Goal: Contribute content

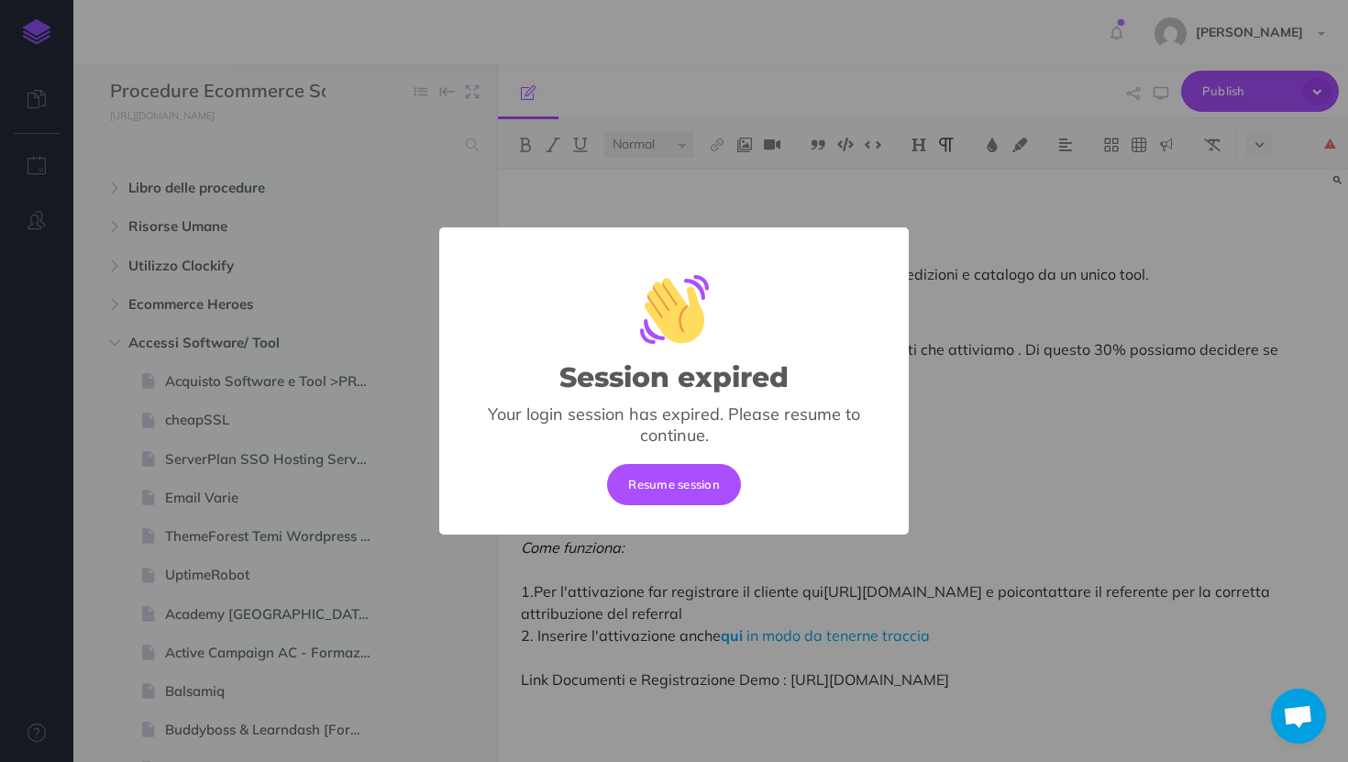
select select "null"
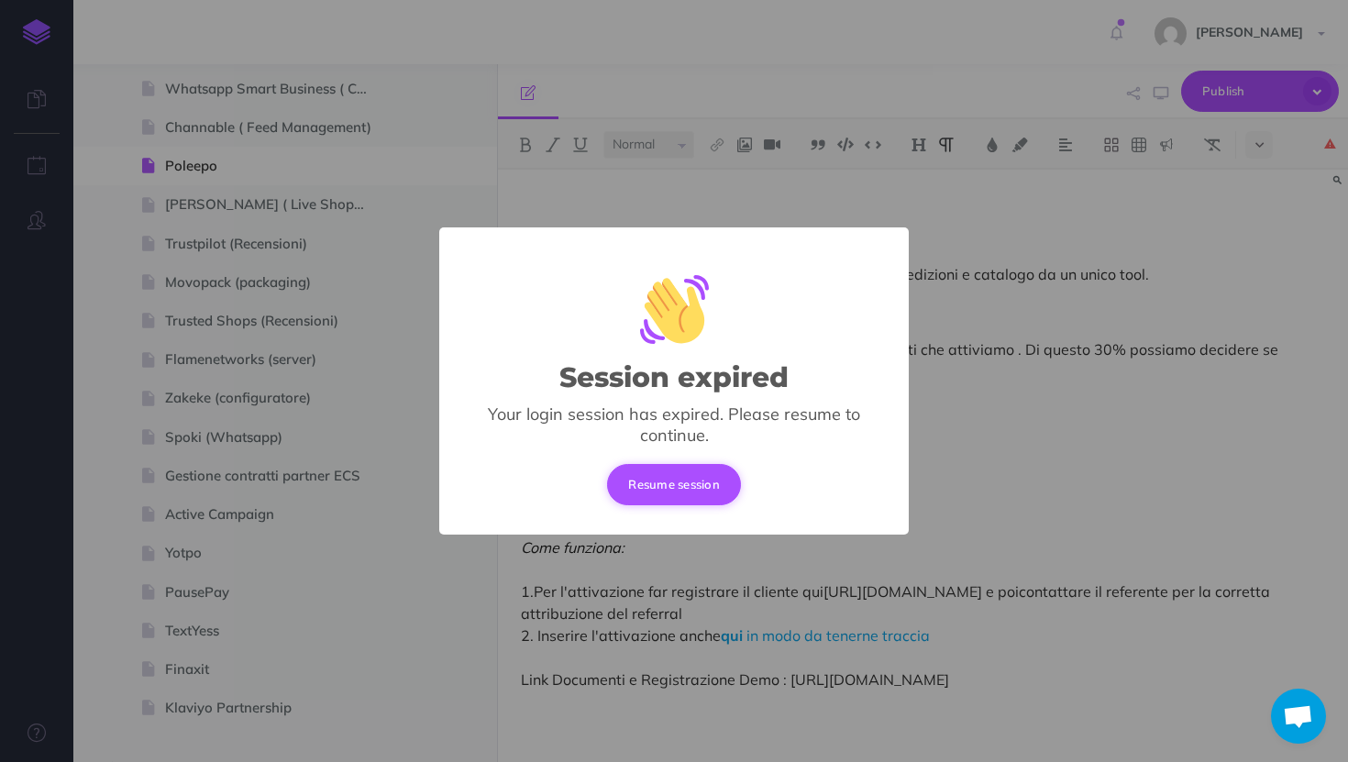
click at [681, 469] on button "Resume session" at bounding box center [674, 484] width 134 height 40
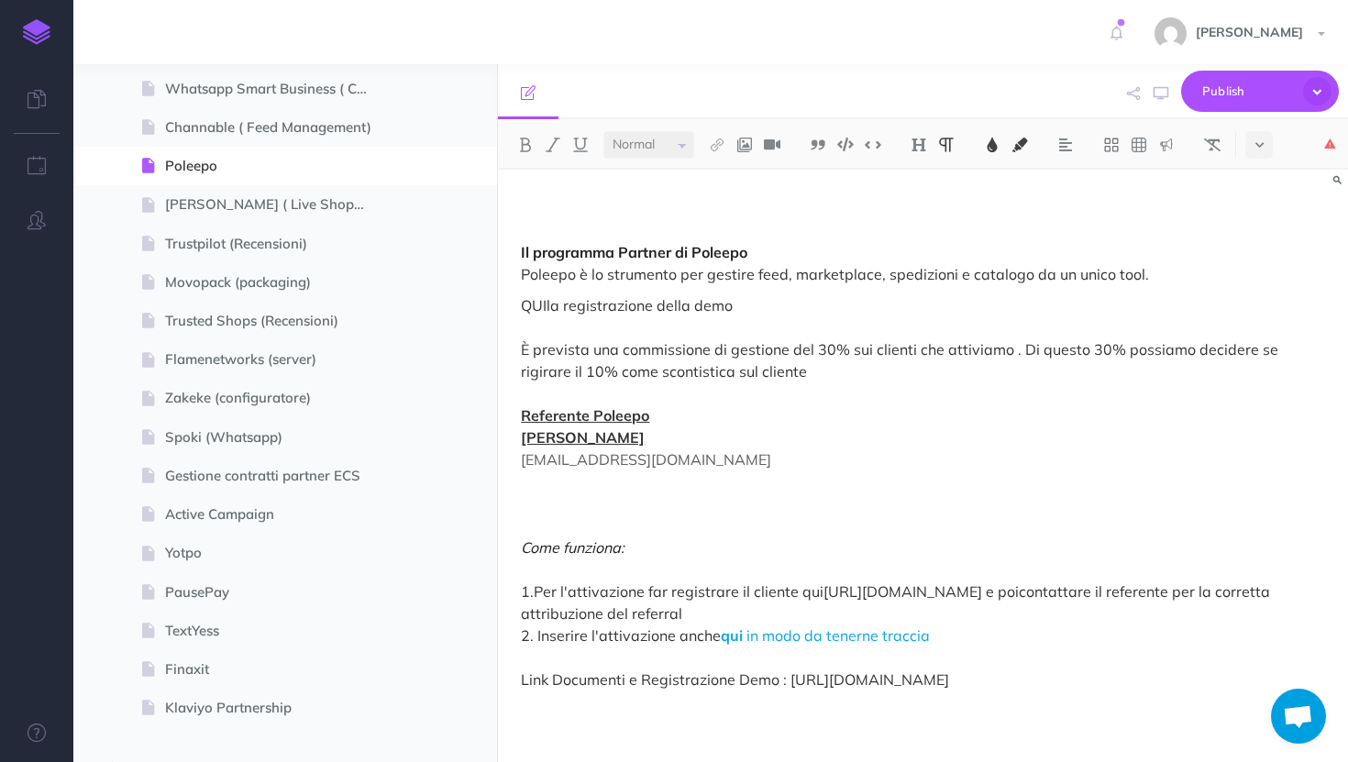
click at [795, 348] on span "la registrazione della demo È prevista una commissione di gestione del 30% sui …" at bounding box center [901, 338] width 761 height 84
click at [793, 372] on p "QUI la registrazione della demo È prevista una commissione di gestione del 30% …" at bounding box center [923, 492] width 804 height 396
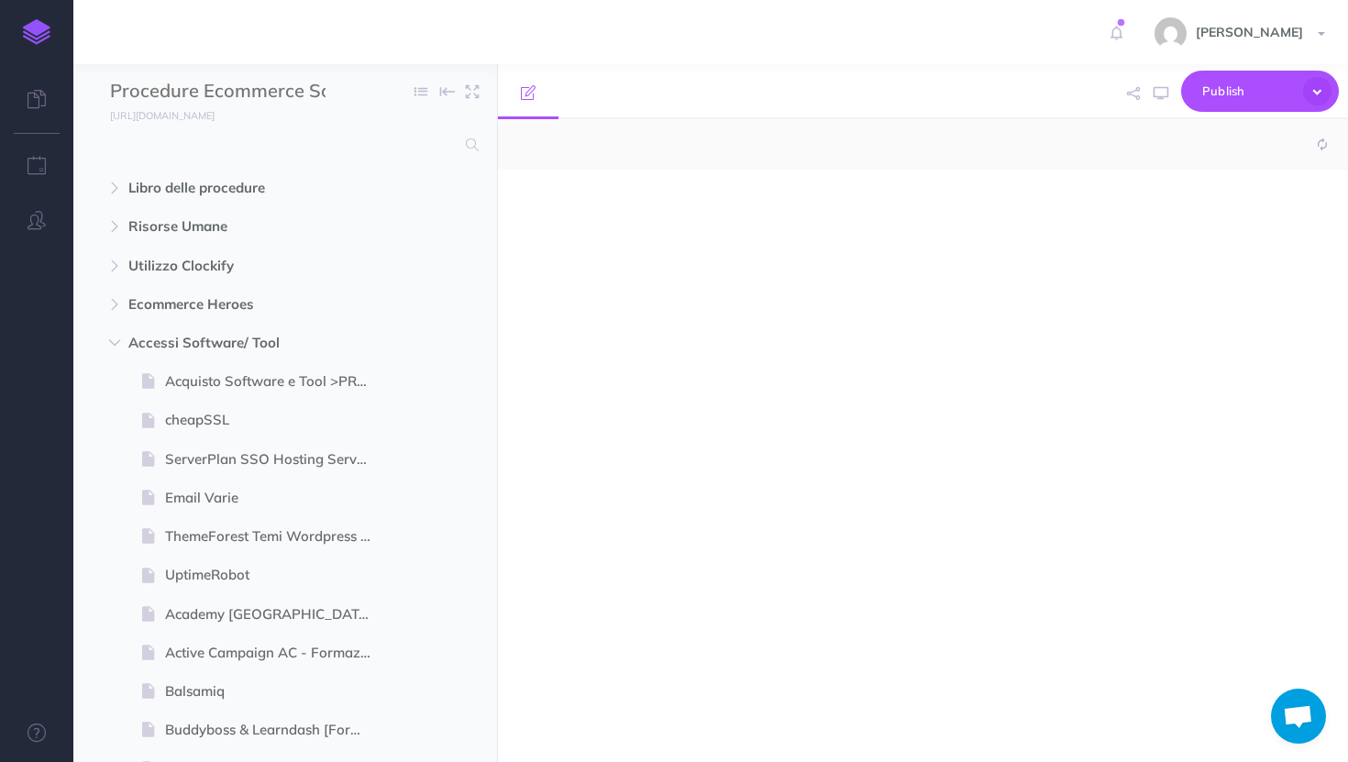
select select "null"
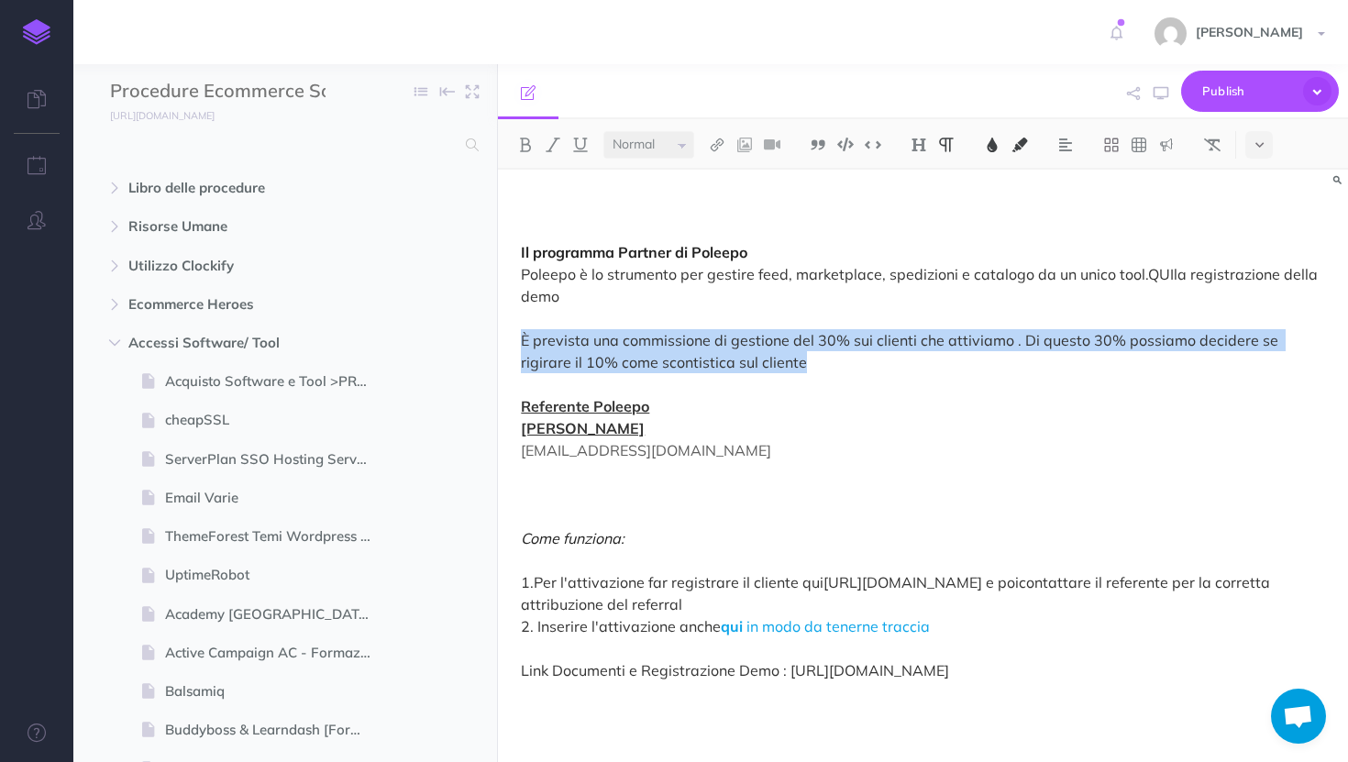
drag, startPoint x: 779, startPoint y: 370, endPoint x: 518, endPoint y: 342, distance: 261.9
click at [518, 342] on div "Il programma Partner di [PERSON_NAME] è lo strumento per gestire feed, marketpl…" at bounding box center [923, 460] width 850 height 580
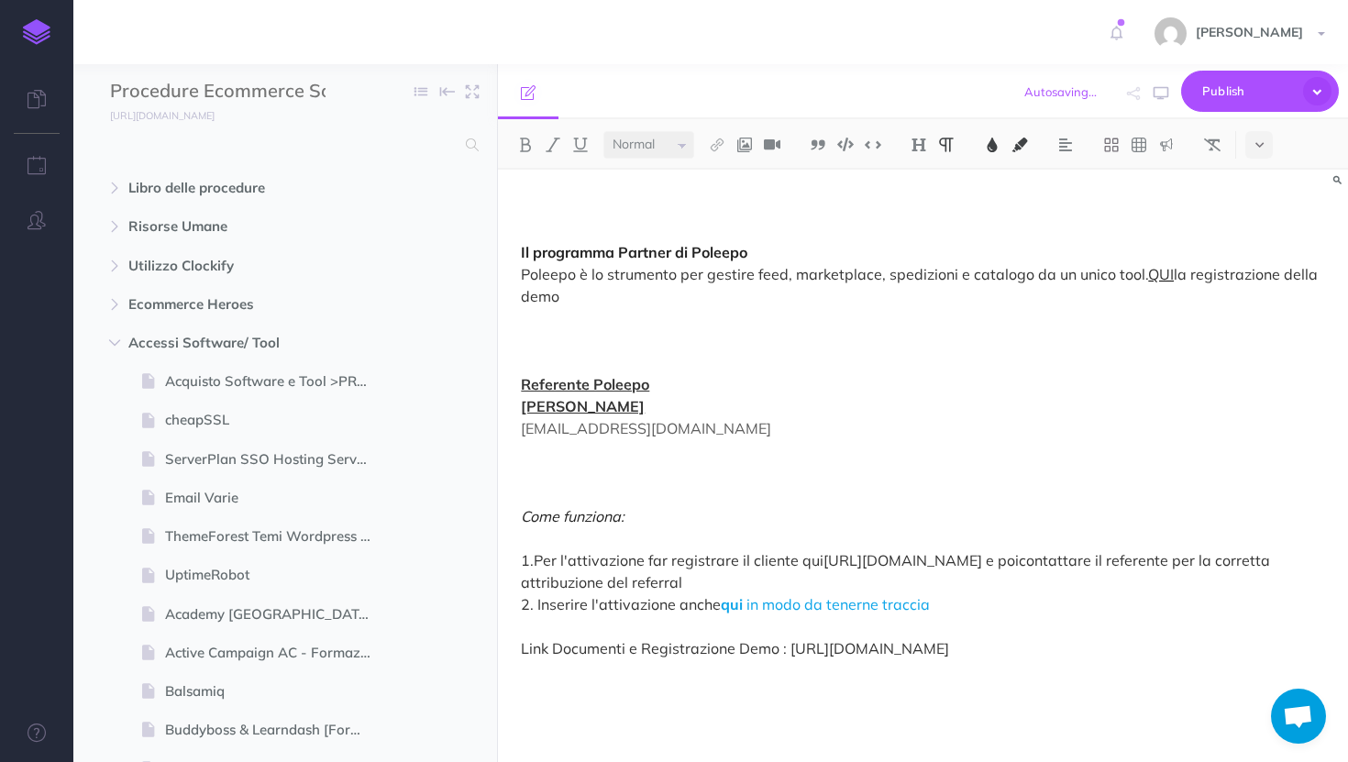
click at [1148, 275] on span "QUI" at bounding box center [1161, 274] width 26 height 18
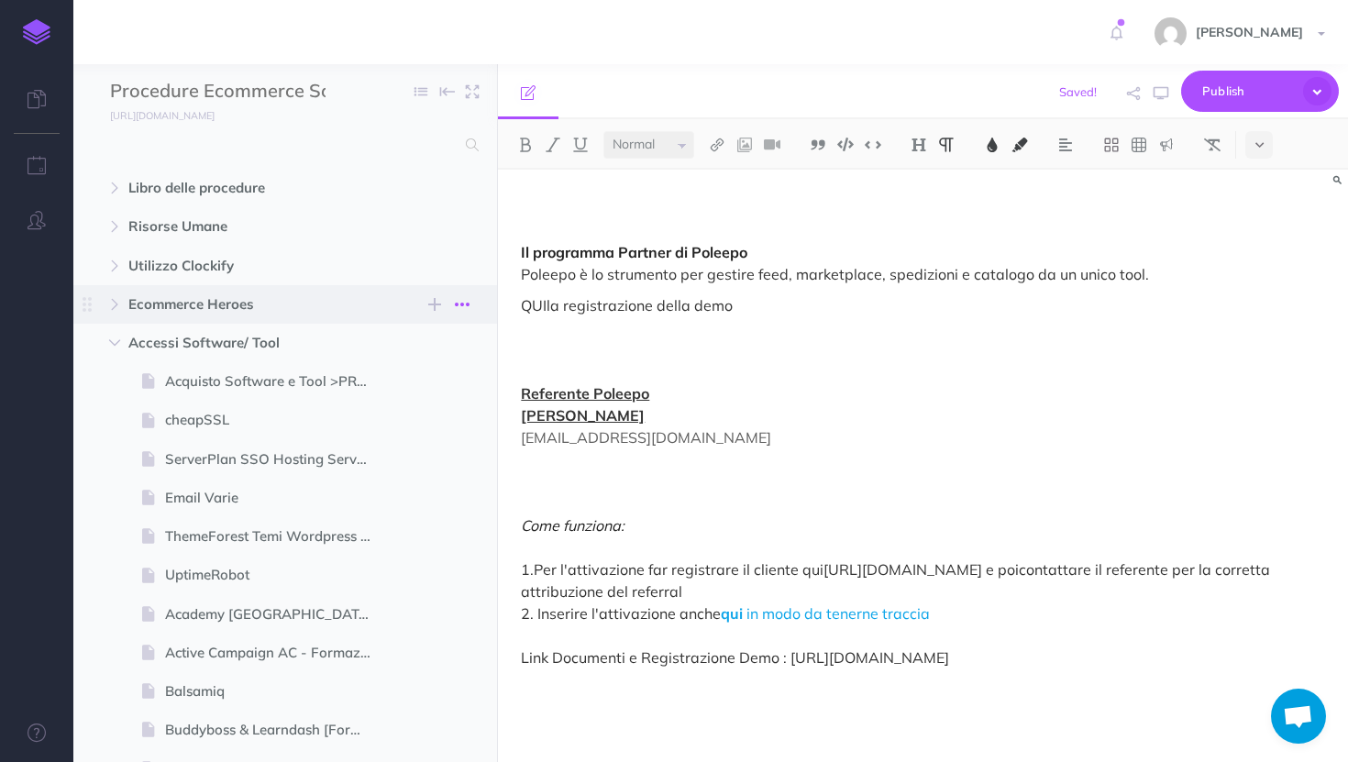
drag, startPoint x: 785, startPoint y: 311, endPoint x: 460, endPoint y: 311, distance: 324.6
click at [460, 311] on div "Procedure Ecommerce School Collapse all Expand all Expand to root folders [URL]…" at bounding box center [710, 413] width 1275 height 698
click at [658, 205] on p "Il programma Partner di [PERSON_NAME] è lo strumento per gestire feed, marketpl…" at bounding box center [923, 241] width 804 height 88
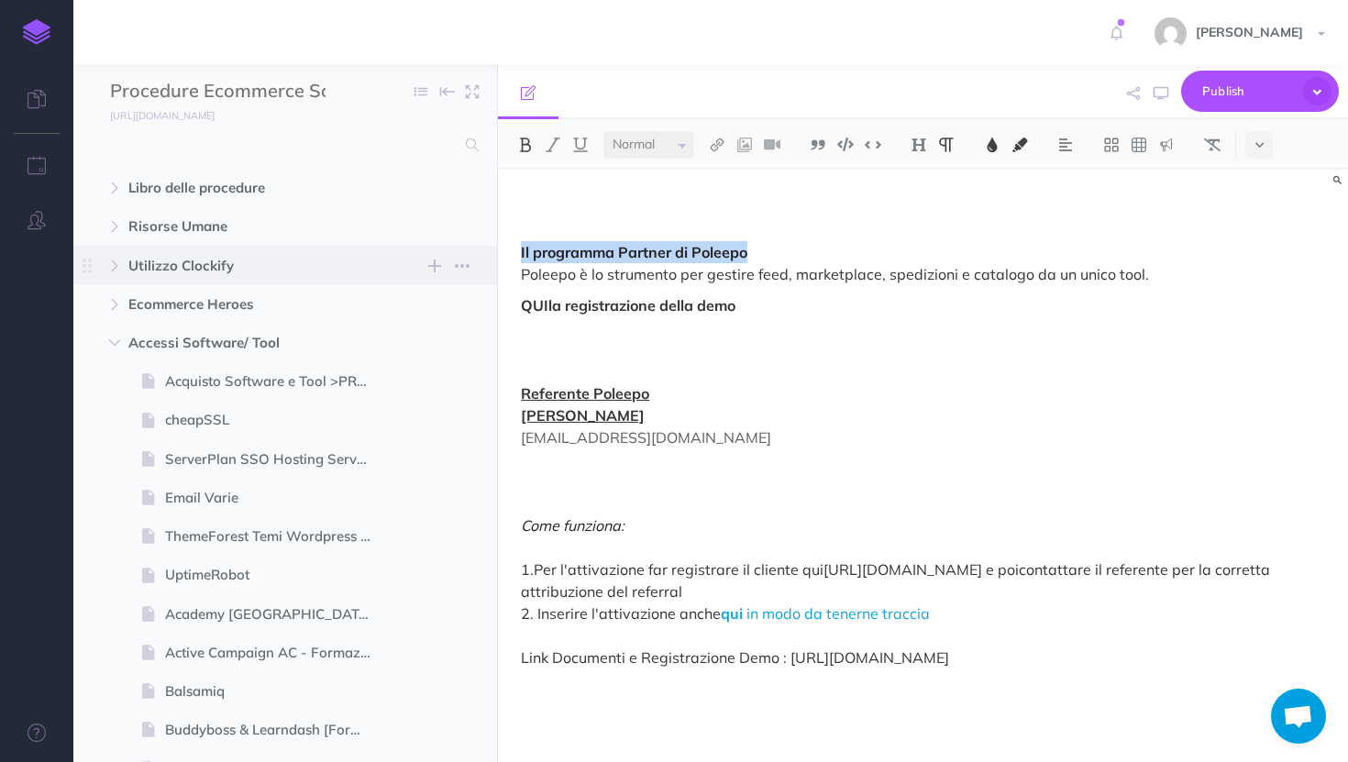
drag, startPoint x: 775, startPoint y: 258, endPoint x: 485, endPoint y: 257, distance: 289.8
click at [485, 257] on div "Procedure Ecommerce School Collapse all Expand all Expand to root folders [URL]…" at bounding box center [710, 413] width 1275 height 698
click at [922, 134] on button at bounding box center [919, 145] width 28 height 28
click at [922, 184] on button "H1" at bounding box center [919, 177] width 28 height 28
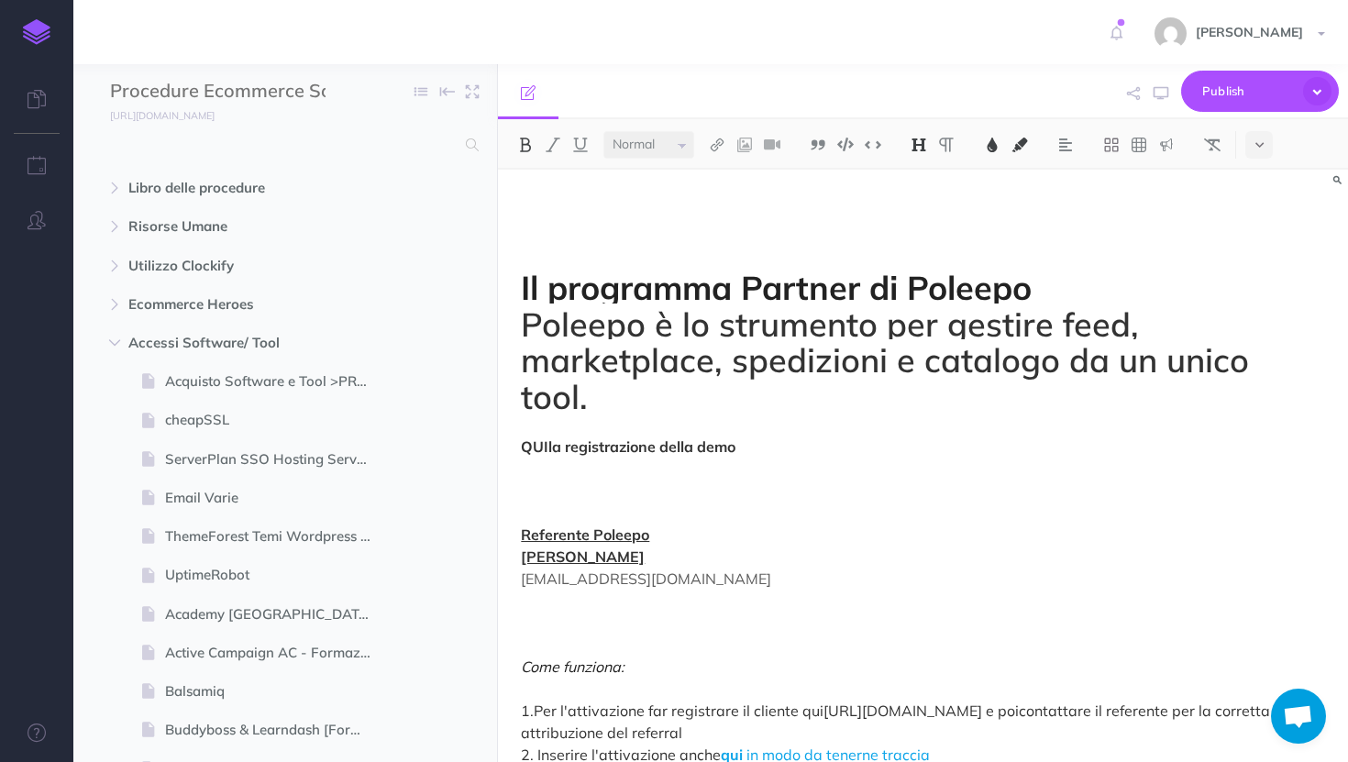
click at [514, 326] on div "Il programma Partner di [PERSON_NAME] è lo strumento per gestire feed, marketpl…" at bounding box center [923, 524] width 850 height 708
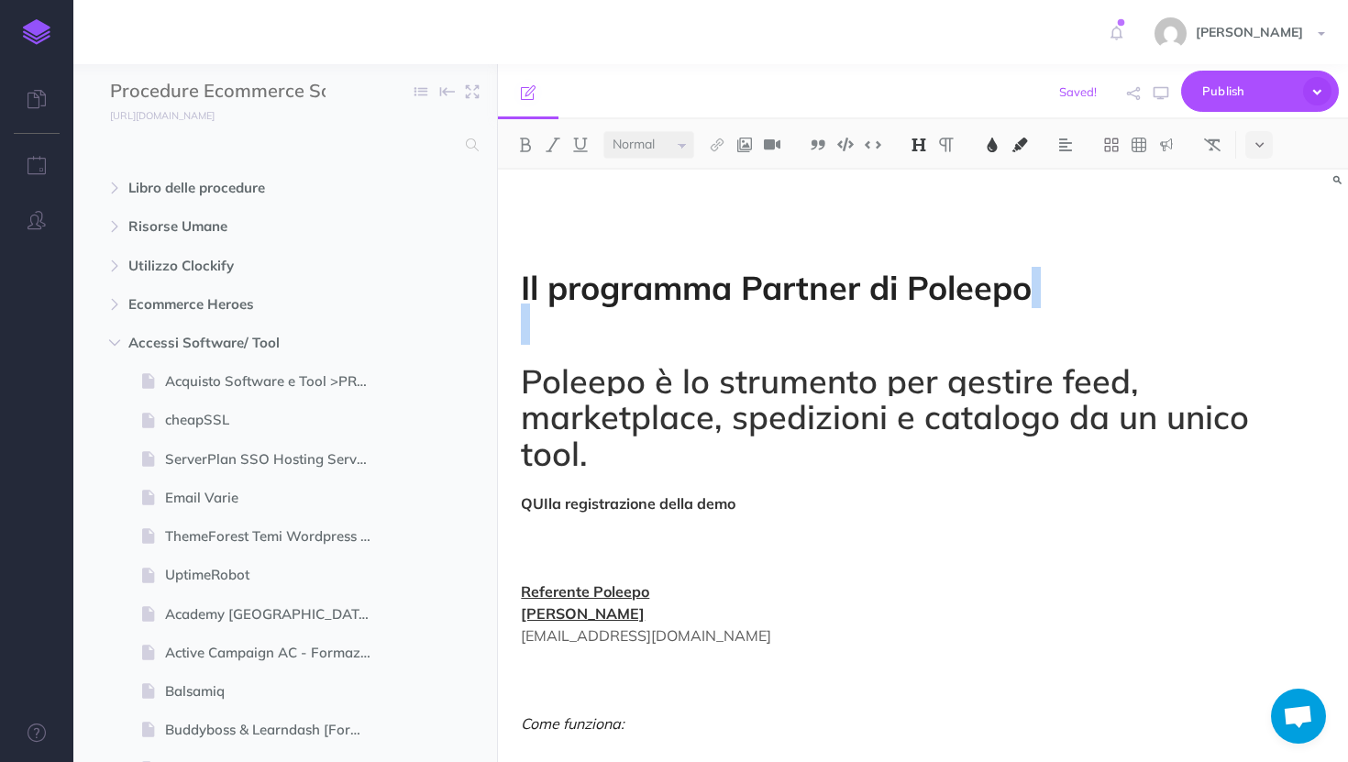
drag, startPoint x: 514, startPoint y: 326, endPoint x: 568, endPoint y: 358, distance: 62.1
click at [568, 359] on div "Il programma Partner di [PERSON_NAME] è lo strumento per gestire feed, marketpl…" at bounding box center [923, 552] width 850 height 765
click at [568, 358] on div "Il programma Partner di [PERSON_NAME] è lo strumento per gestire feed, marketpl…" at bounding box center [923, 552] width 850 height 765
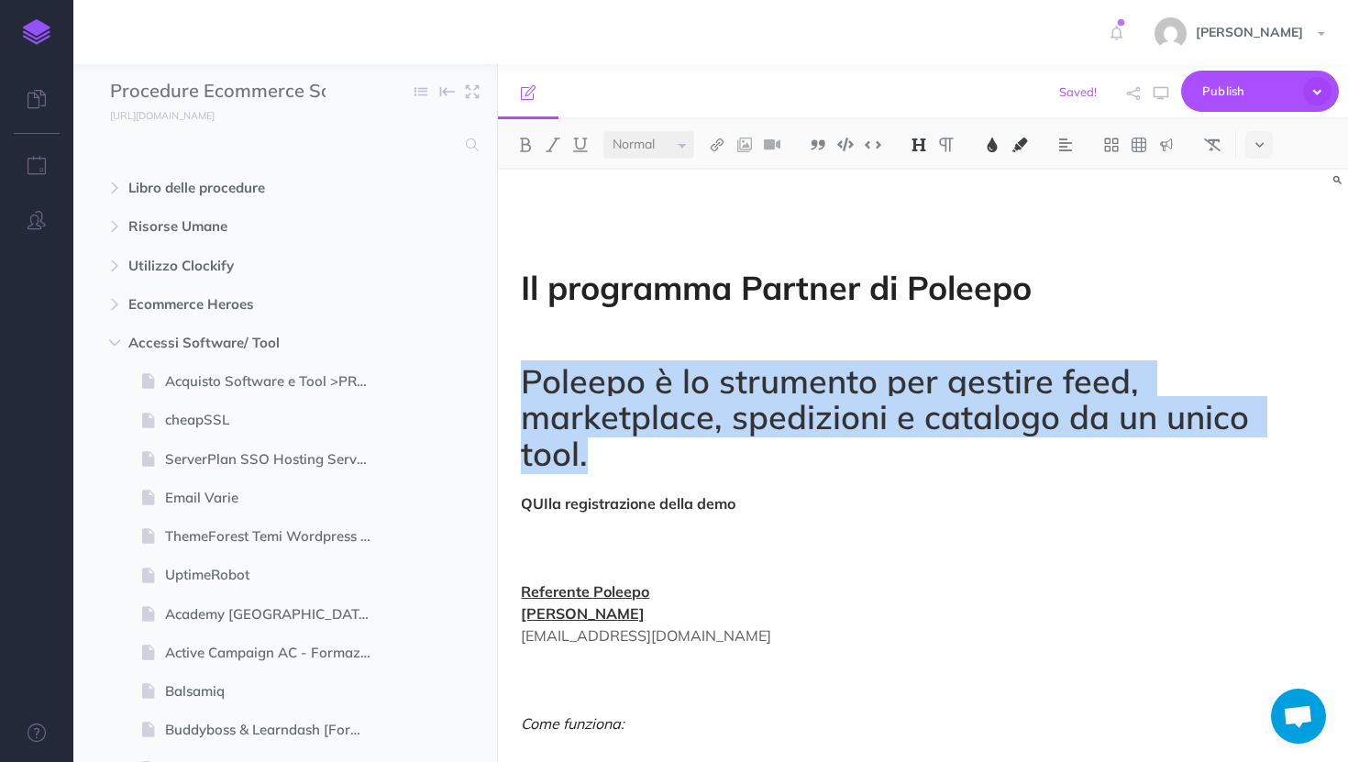
drag, startPoint x: 514, startPoint y: 378, endPoint x: 1346, endPoint y: 436, distance: 833.7
click at [1346, 436] on div "Il programma Partner di [PERSON_NAME] è lo strumento per gestire feed, marketpl…" at bounding box center [923, 552] width 850 height 765
click at [923, 149] on img at bounding box center [919, 145] width 17 height 15
click at [917, 150] on img at bounding box center [919, 145] width 17 height 15
click at [940, 142] on img at bounding box center [946, 145] width 17 height 15
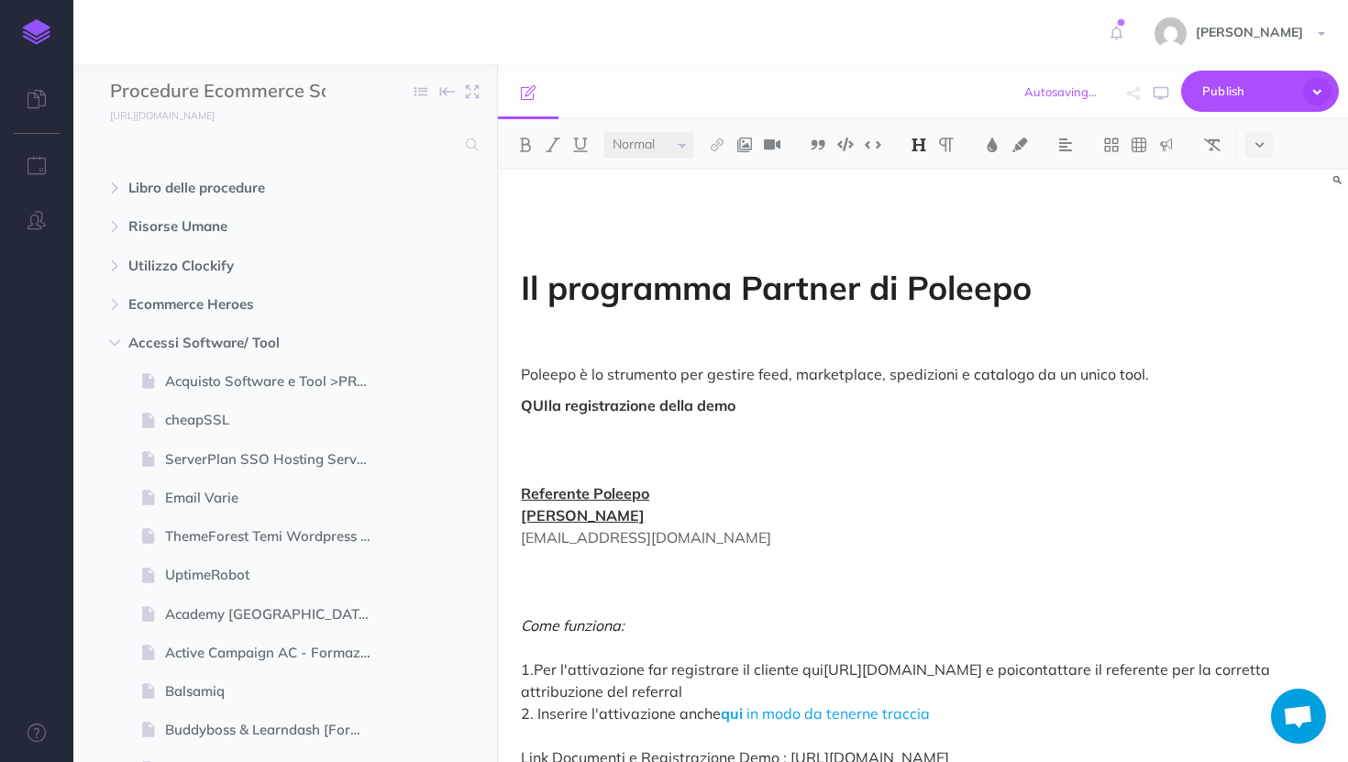
click at [566, 217] on h1 "Il programma Partner di Poleepo" at bounding box center [923, 269] width 804 height 145
click at [505, 256] on div "Il programma Partner di [PERSON_NAME] è lo strumento per gestire feed, marketpl…" at bounding box center [923, 503] width 850 height 667
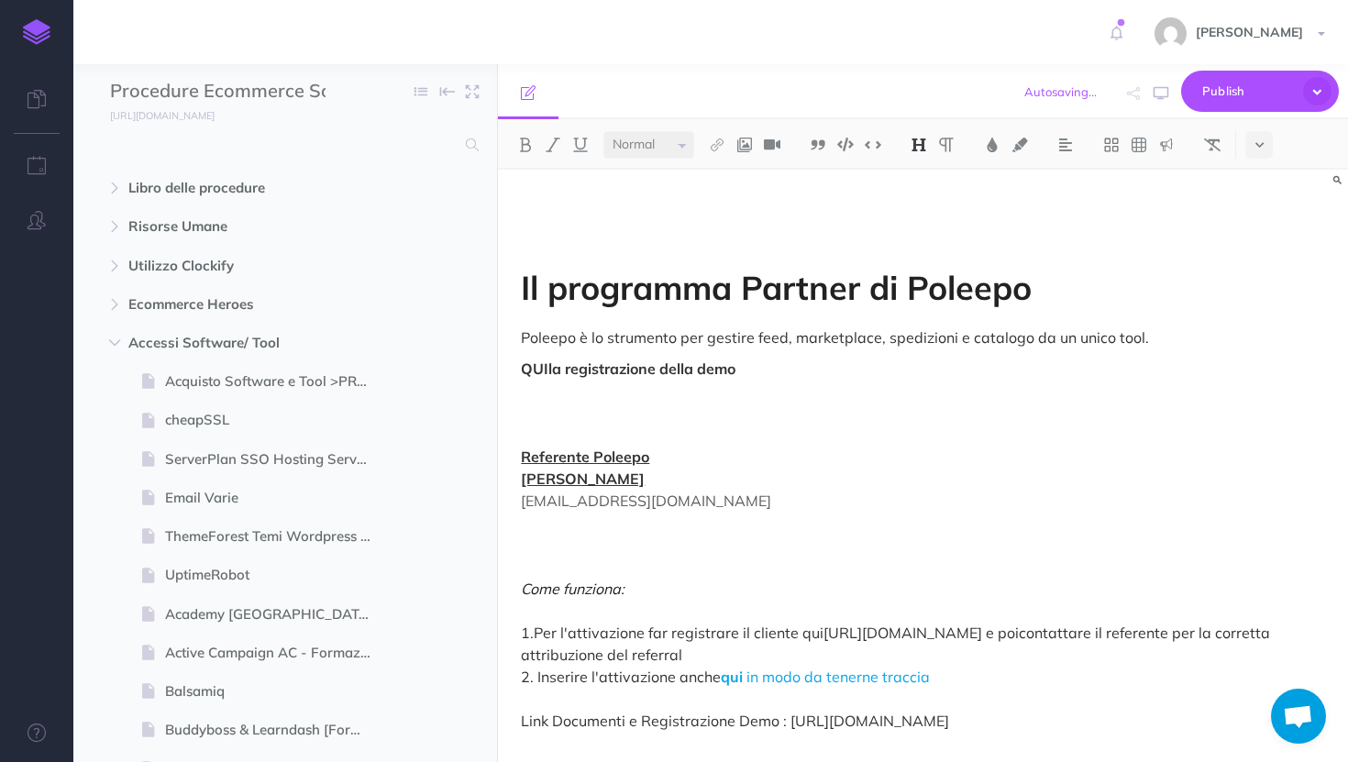
click at [515, 278] on div "Il programma Partner di [PERSON_NAME] è lo strumento per gestire feed, marketpl…" at bounding box center [923, 485] width 850 height 630
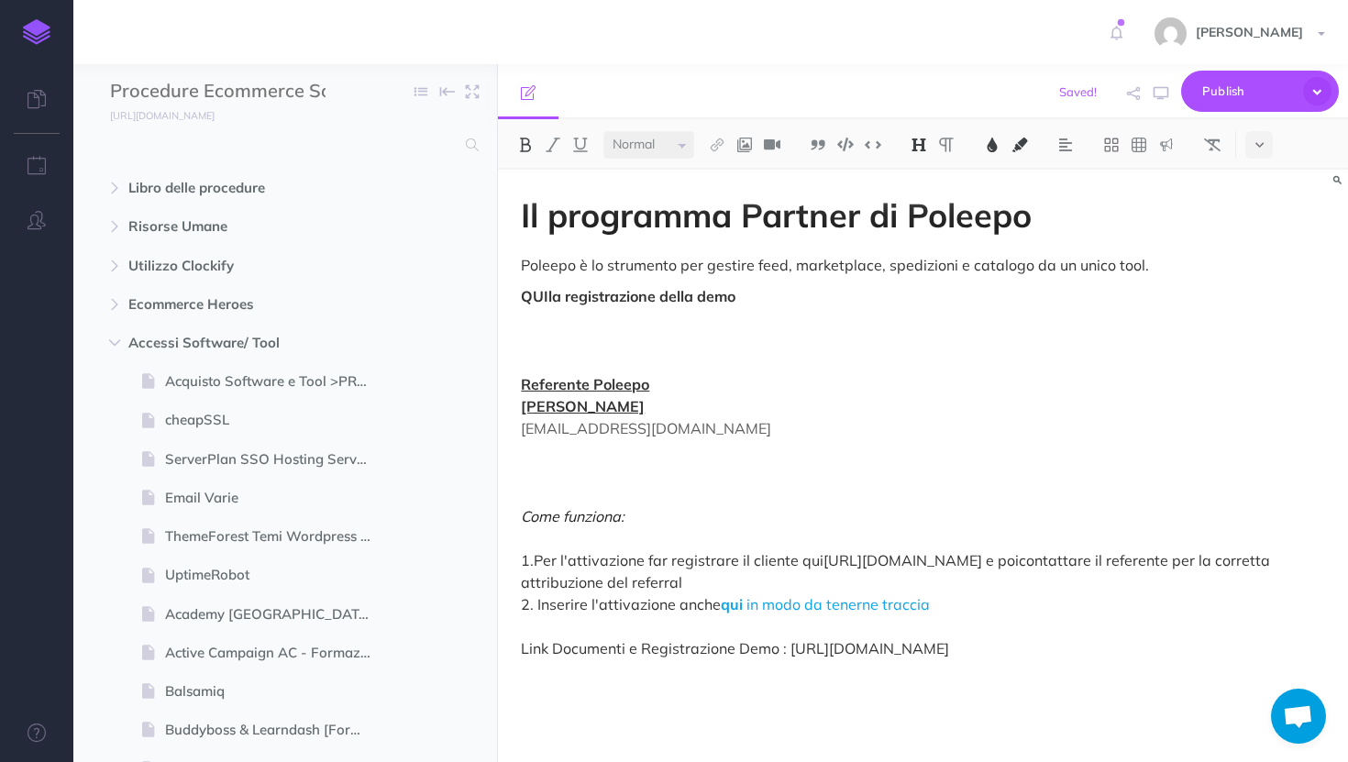
click at [647, 363] on p "QUI la registrazione della demo Referente Poleepo [PERSON_NAME] [EMAIL_ADDRESS]…" at bounding box center [923, 472] width 804 height 374
click at [664, 381] on p "QUI la registrazione della demo Referente Poleepo [PERSON_NAME] [EMAIL_ADDRESS]…" at bounding box center [923, 472] width 804 height 374
click at [668, 584] on span "contattare il referente per la corretta attribuzione del referral 2. Inserire l…" at bounding box center [897, 582] width 753 height 62
click at [726, 604] on span "qui" at bounding box center [732, 604] width 22 height 18
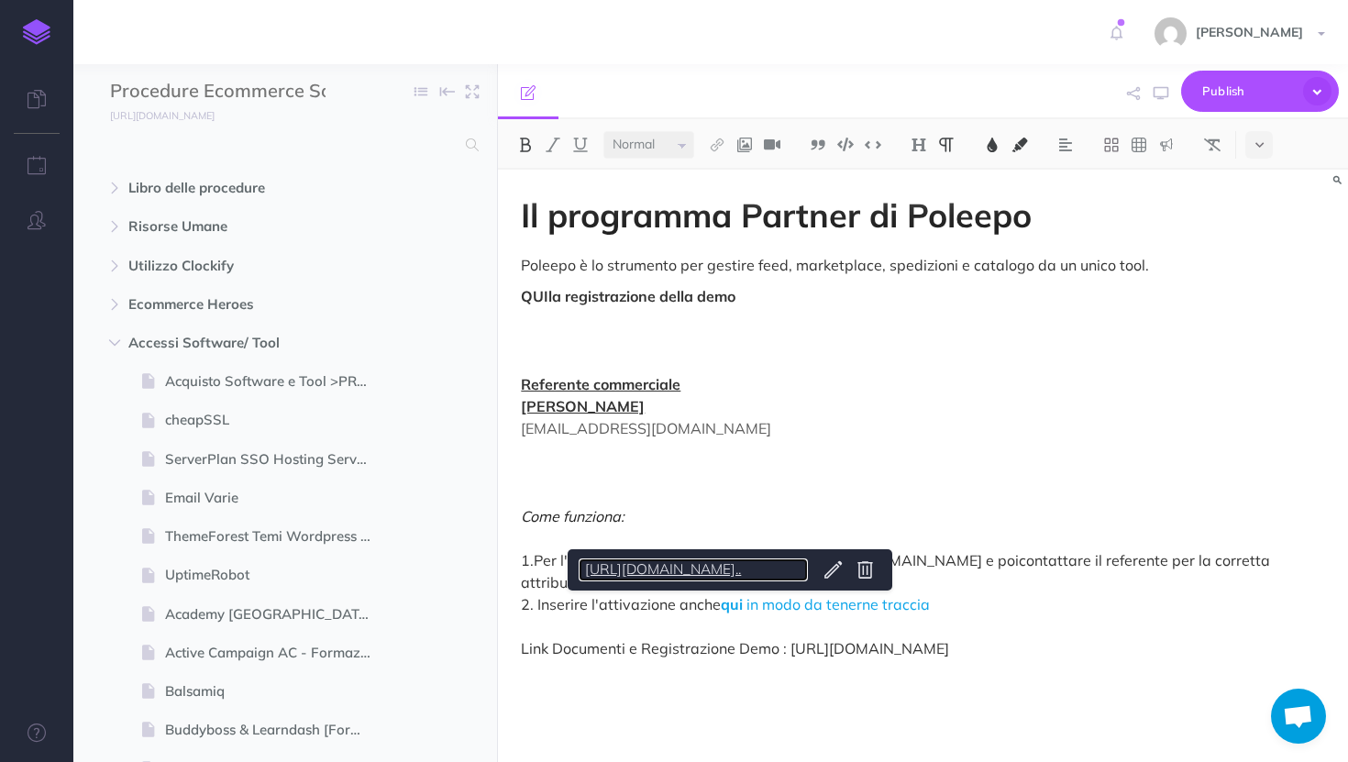
click at [724, 569] on link "[URL][DOMAIN_NAME].." at bounding box center [693, 569] width 229 height 23
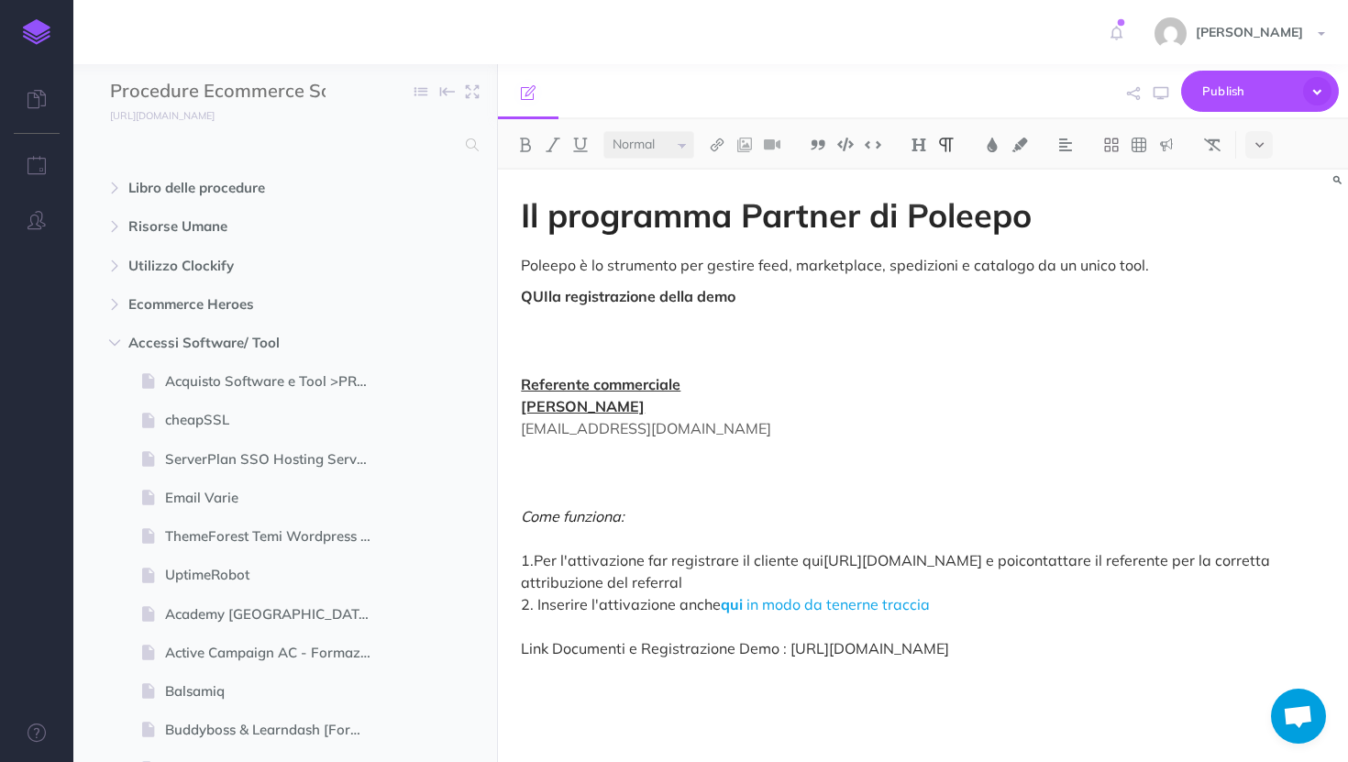
drag, startPoint x: 1309, startPoint y: 640, endPoint x: 513, endPoint y: 644, distance: 796.9
click at [513, 644] on div "Il programma Partner di [PERSON_NAME] è lo strumento per gestire feed, marketpl…" at bounding box center [923, 457] width 850 height 574
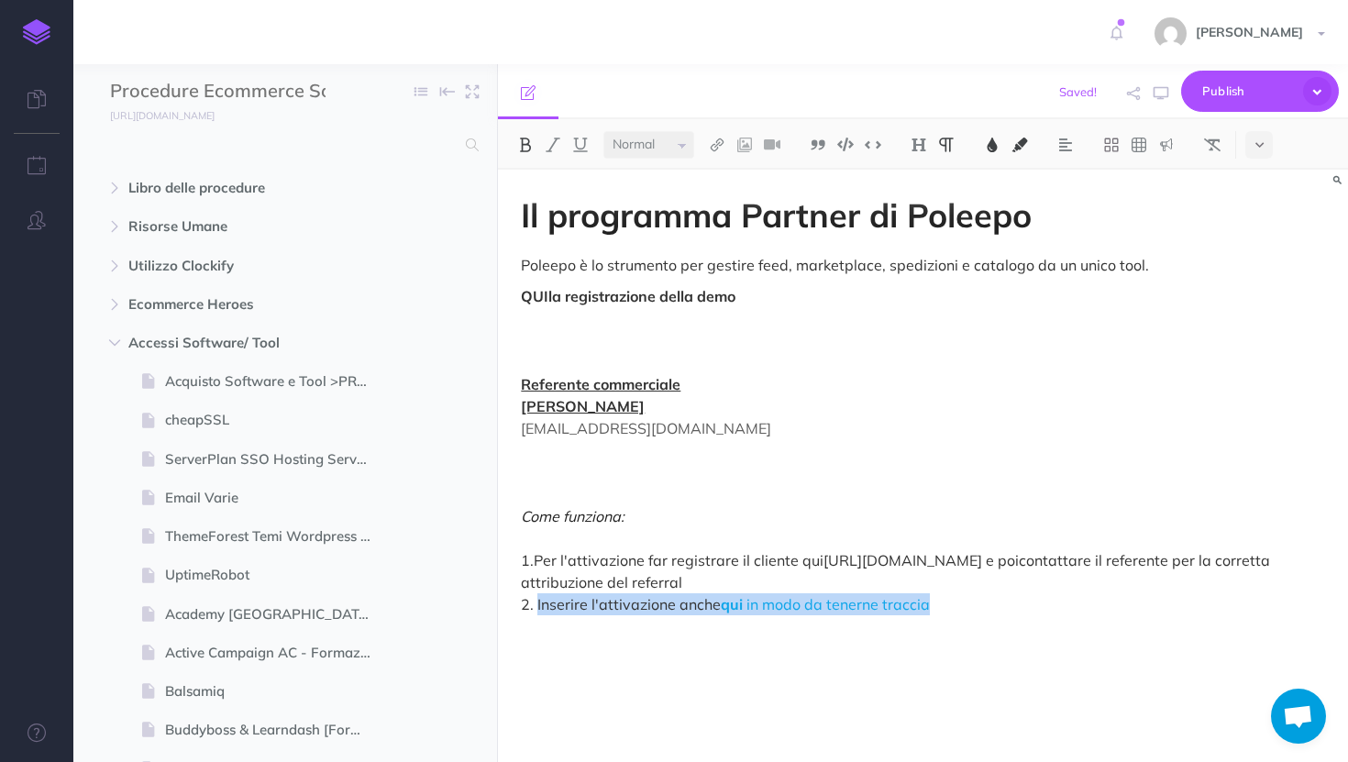
drag, startPoint x: 943, startPoint y: 602, endPoint x: 536, endPoint y: 612, distance: 406.3
click at [536, 612] on p "QUI la registrazione della demo Referente commerciale [PERSON_NAME] [EMAIL_ADDR…" at bounding box center [923, 472] width 804 height 374
click at [535, 558] on span "1.Per l'attivazione far registrare il cliente qui" at bounding box center [672, 560] width 303 height 18
click at [536, 599] on span "contattare il referente per la corretta attribuzione del referral 2. Avvisare […" at bounding box center [899, 582] width 757 height 62
drag, startPoint x: 522, startPoint y: 612, endPoint x: 893, endPoint y: 612, distance: 371.4
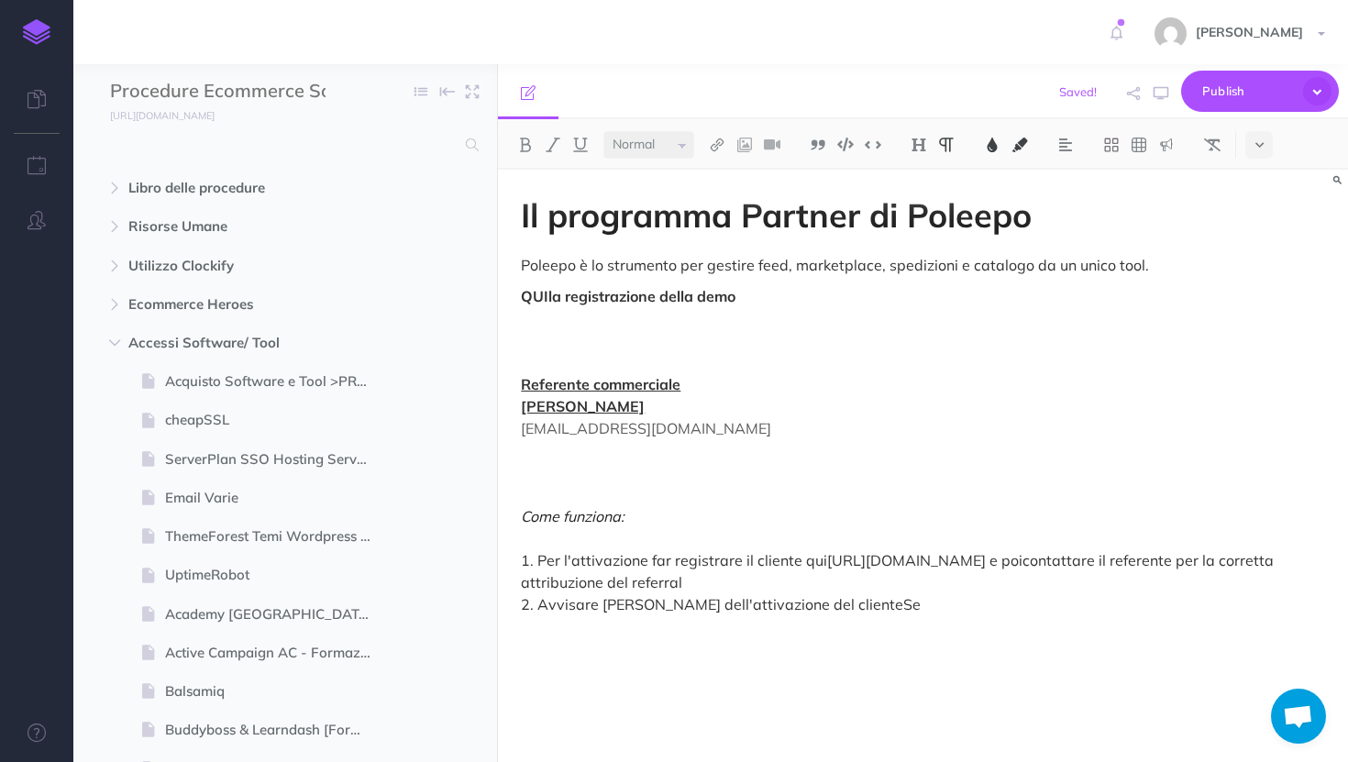
click at [893, 612] on p "QUI la registrazione della demo Referente commerciale [PERSON_NAME] [EMAIL_ADDR…" at bounding box center [923, 472] width 804 height 374
copy p "2. Avvisare [PERSON_NAME] dell'attivazione del cliente Se"
click at [526, 637] on span "2. Avvisare [PERSON_NAME] dell'attivazione del cliente" at bounding box center [712, 635] width 382 height 18
drag, startPoint x: 538, startPoint y: 638, endPoint x: 1068, endPoint y: 641, distance: 530.0
click at [1068, 641] on p "3. Avvisare [PERSON_NAME] dell'attivazione del cliente Se" at bounding box center [923, 657] width 804 height 66
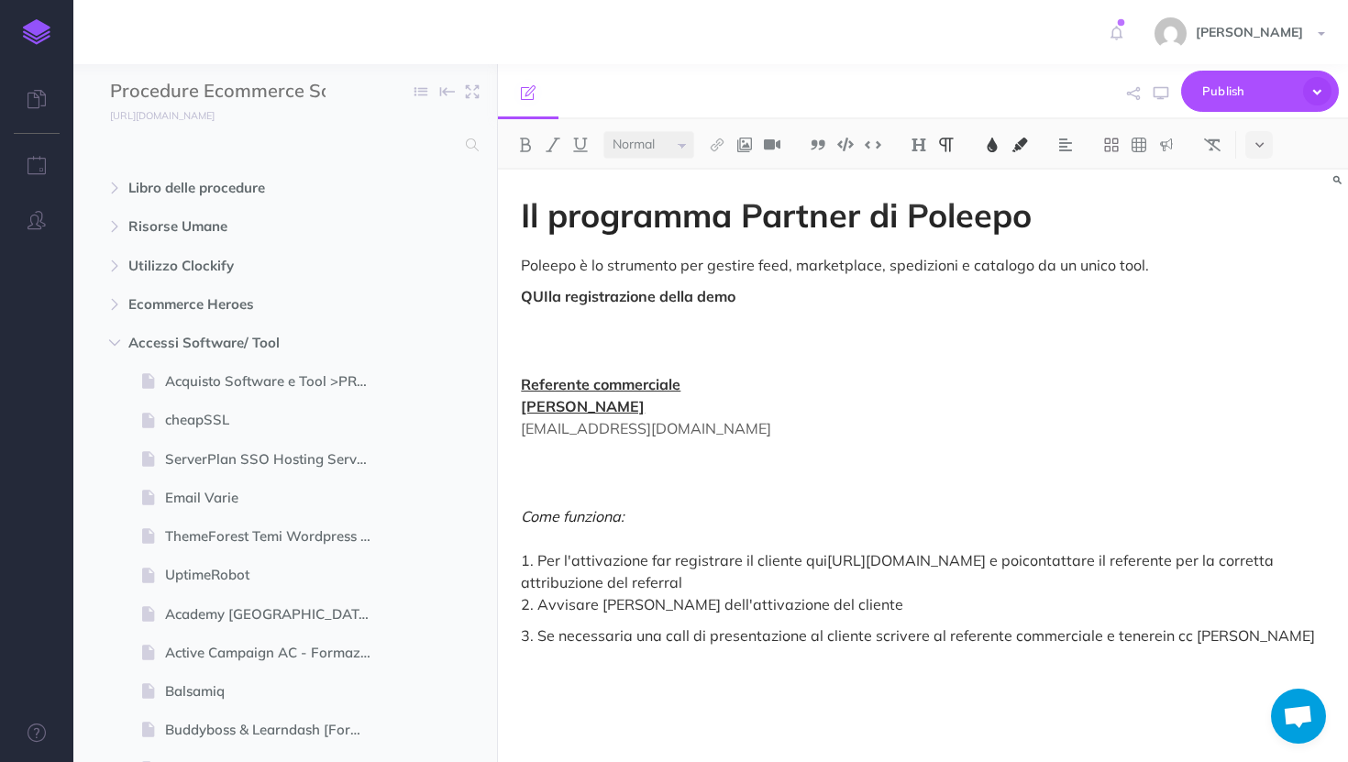
click at [1152, 642] on span "3. Se necessaria una call di presentazione al cliente scrivere al referente com…" at bounding box center [918, 635] width 794 height 18
click at [1312, 647] on p "3. Se necessaria una call di presentazione al cliente scrivere al referente com…" at bounding box center [923, 657] width 804 height 66
click at [1318, 635] on p "3. Se necessaria una call di presentazione al cliente scrivere al referente com…" at bounding box center [923, 657] width 804 height 66
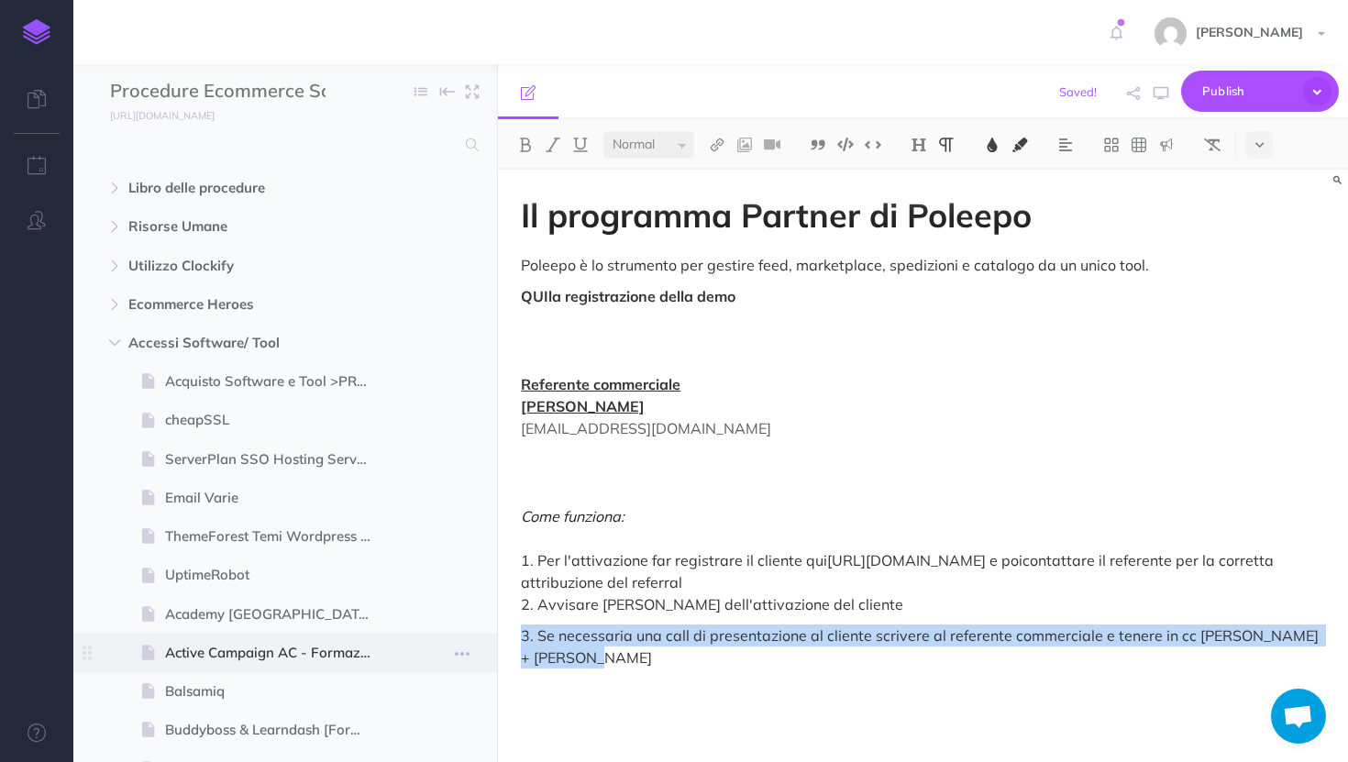
drag, startPoint x: 584, startPoint y: 664, endPoint x: 475, endPoint y: 633, distance: 113.5
click at [475, 633] on div "Procedure Ecommerce School Collapse all Expand all Expand to root folders [URL]…" at bounding box center [710, 413] width 1275 height 698
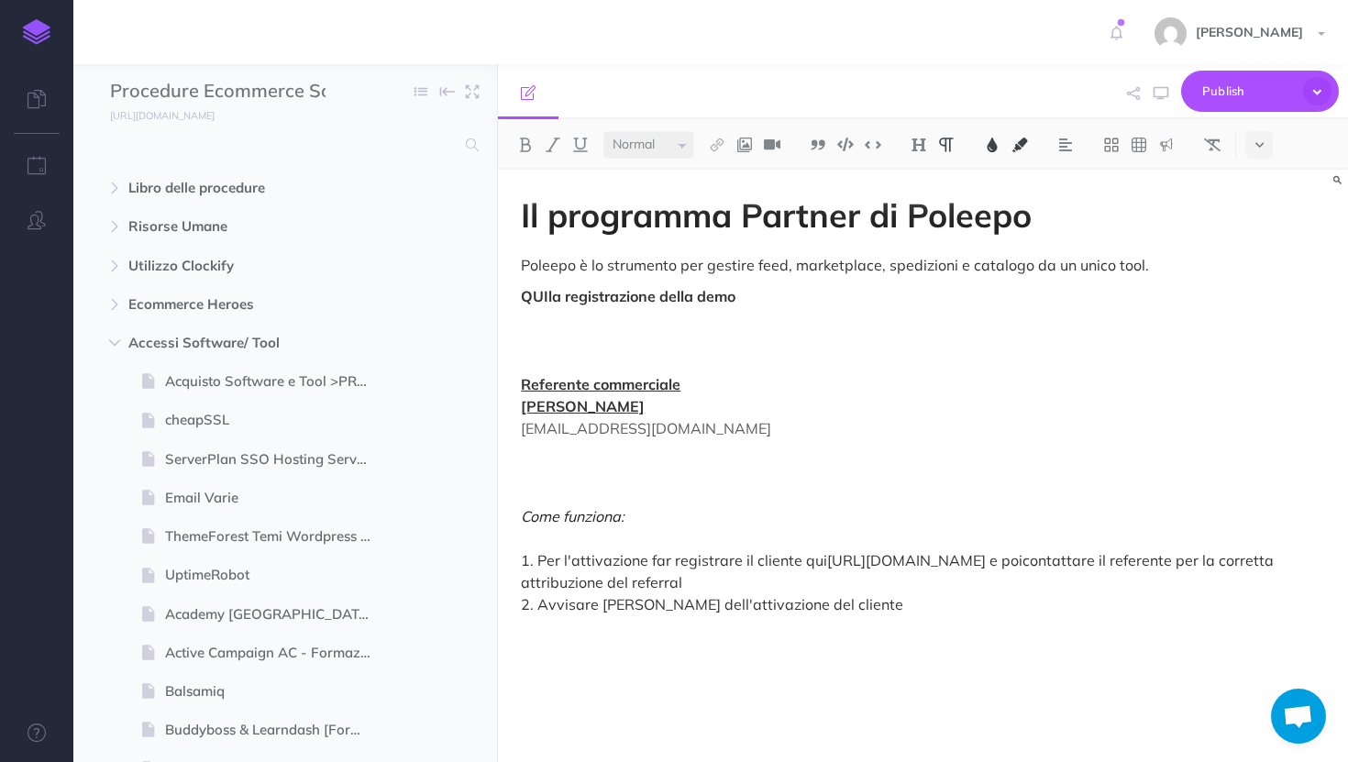
click at [635, 532] on p "QUI la registrazione della demo Referente commerciale [PERSON_NAME] [EMAIL_ADDR…" at bounding box center [923, 450] width 804 height 330
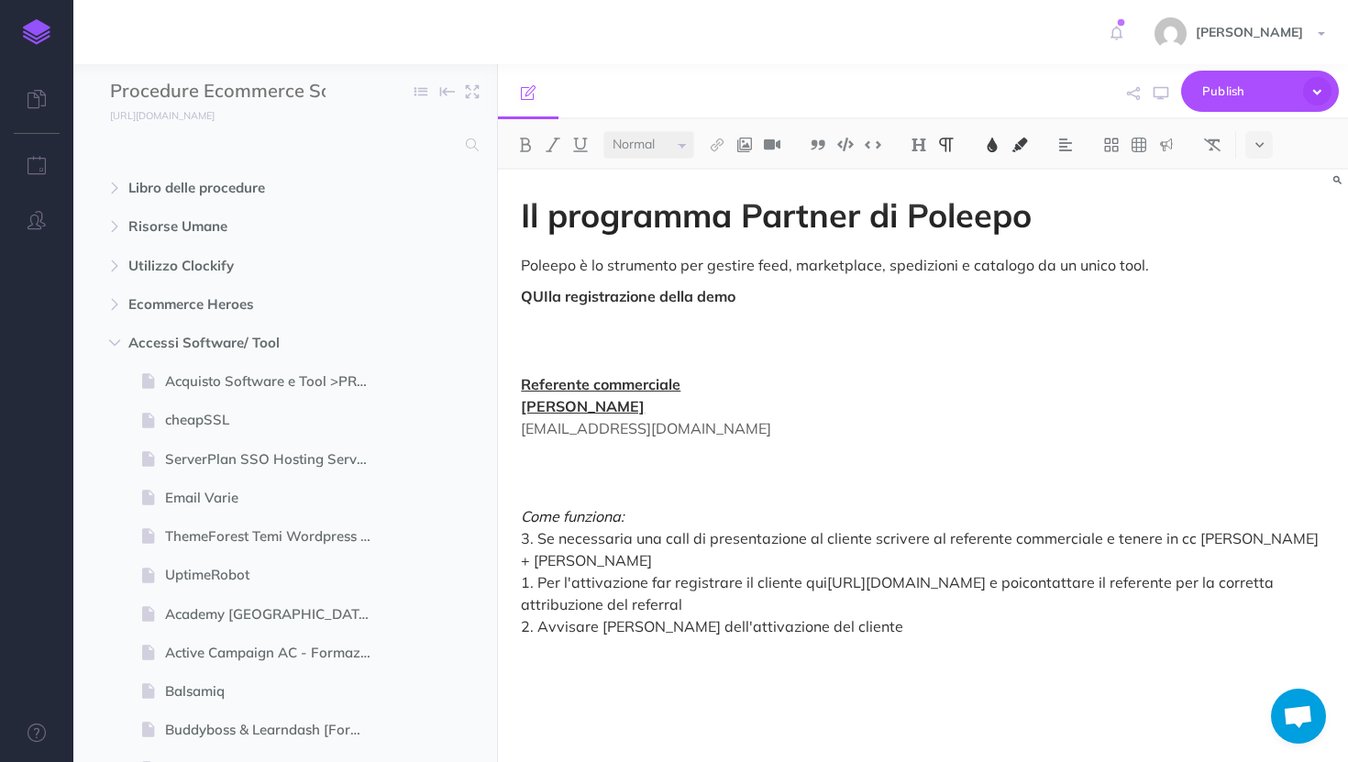
click at [532, 536] on span "3. Se necessaria una call di presentazione al cliente scrivere al referente com…" at bounding box center [921, 560] width 801 height 62
click at [526, 589] on span "1. Se necessaria una call di presentazione al cliente scrivere al referente com…" at bounding box center [921, 560] width 801 height 62
click at [529, 624] on span "contattare il referente per la corretta attribuzione del referral 2. Avvisare […" at bounding box center [899, 604] width 757 height 62
click at [779, 606] on p "QUI la registrazione della demo Referente commerciale [PERSON_NAME] [EMAIL_ADDR…" at bounding box center [923, 461] width 804 height 352
click at [1222, 85] on span "Publish" at bounding box center [1248, 91] width 92 height 28
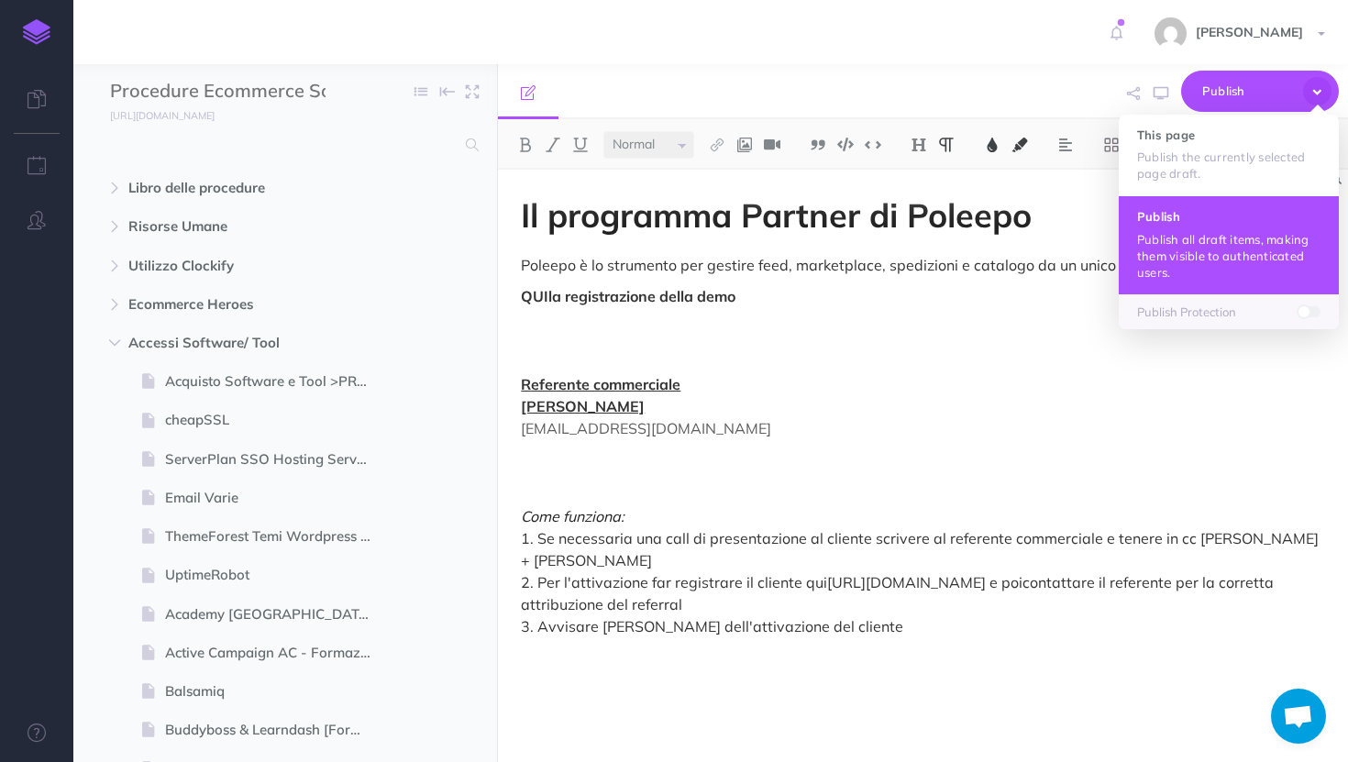
click at [1163, 239] on p "Publish all draft items, making them visible to authenticated users." at bounding box center [1228, 256] width 183 height 50
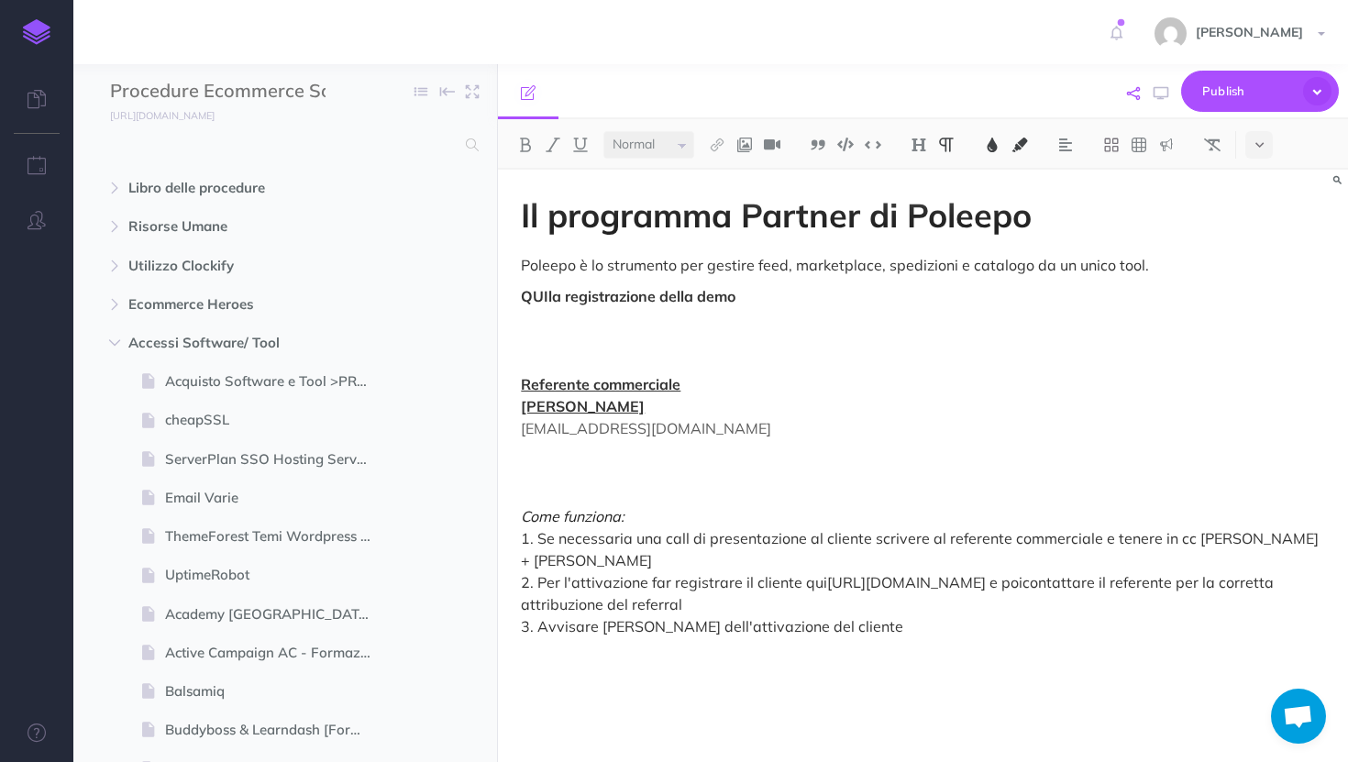
click at [1129, 94] on icon "button" at bounding box center [1133, 93] width 13 height 13
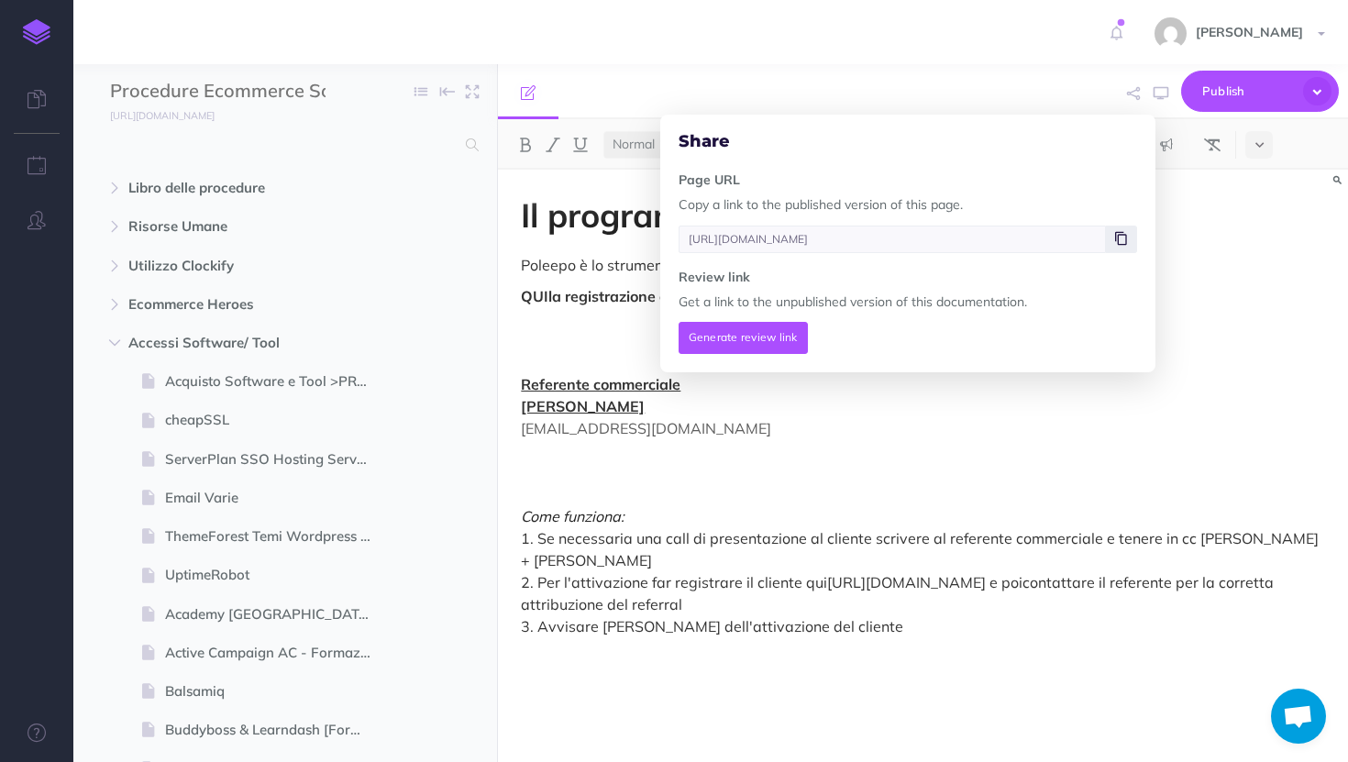
click at [1118, 242] on icon at bounding box center [1121, 238] width 12 height 11
